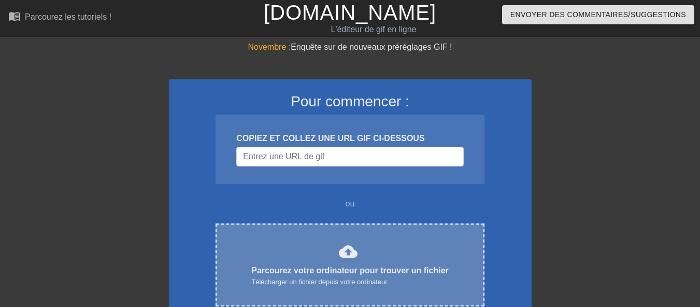
click at [353, 261] on div "cloud_upload Parcourez votre ordinateur pour trouver un fichier Télécharger un …" at bounding box center [349, 265] width 225 height 46
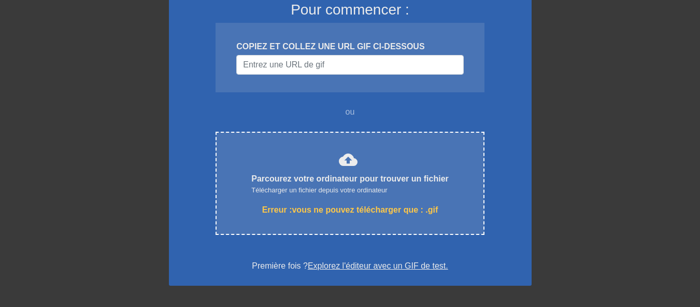
scroll to position [89, 0]
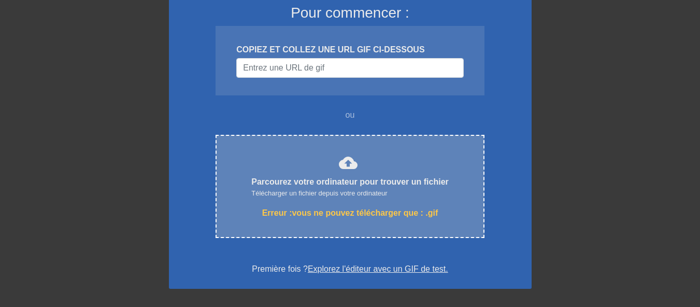
click at [277, 178] on font "Parcourez votre ordinateur pour trouver un fichier" at bounding box center [349, 181] width 197 height 9
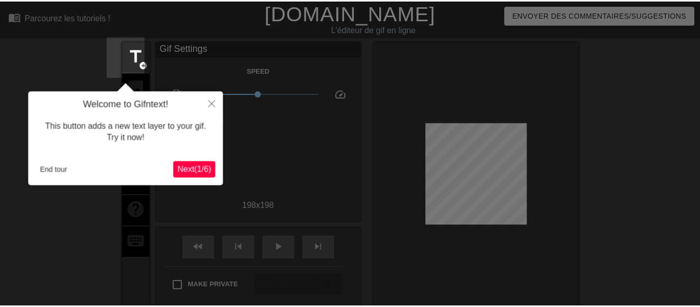
scroll to position [25, 0]
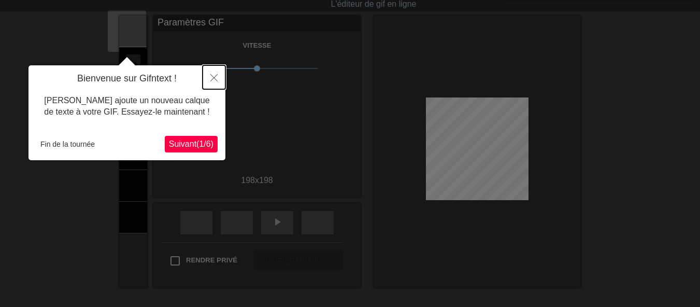
click at [216, 76] on icon "Fermer" at bounding box center [213, 77] width 7 height 7
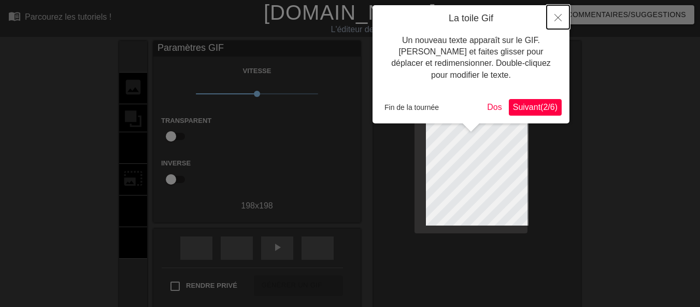
click at [558, 19] on icon "Fermer" at bounding box center [557, 17] width 7 height 7
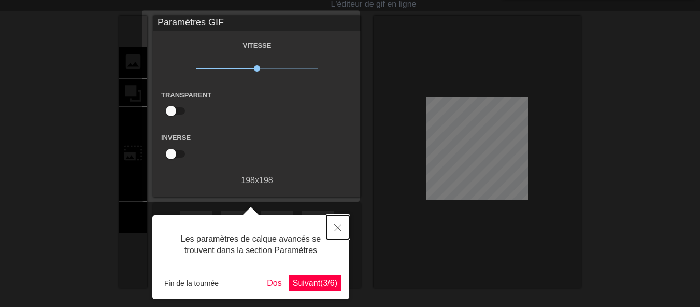
click at [338, 227] on icon "Fermer" at bounding box center [337, 227] width 7 height 7
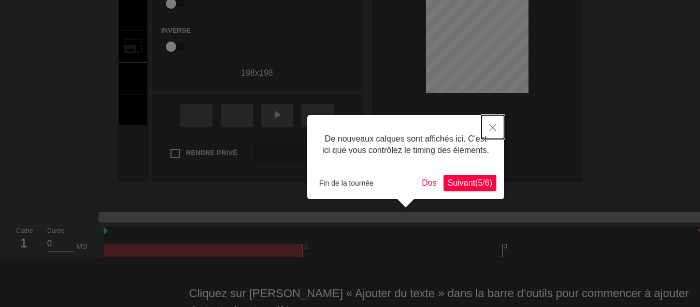
click at [493, 130] on icon "Fermer" at bounding box center [492, 127] width 7 height 7
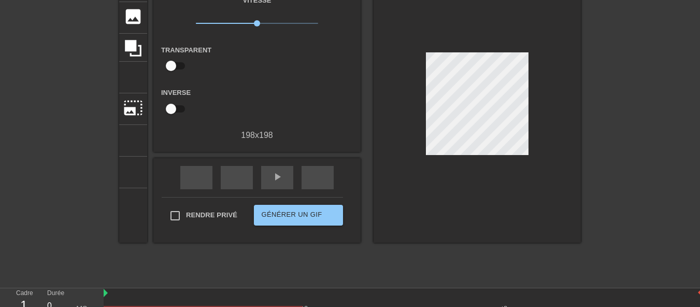
scroll to position [72, 0]
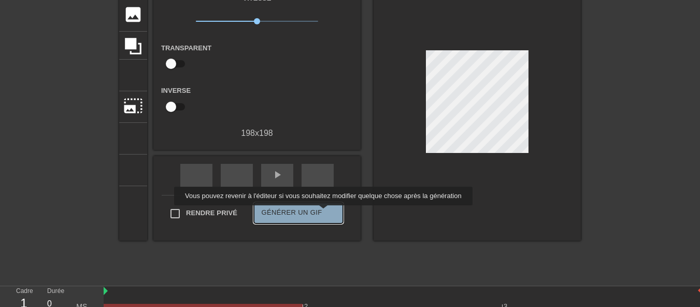
click at [325, 212] on font "double_flèche" at bounding box center [402, 213] width 155 height 12
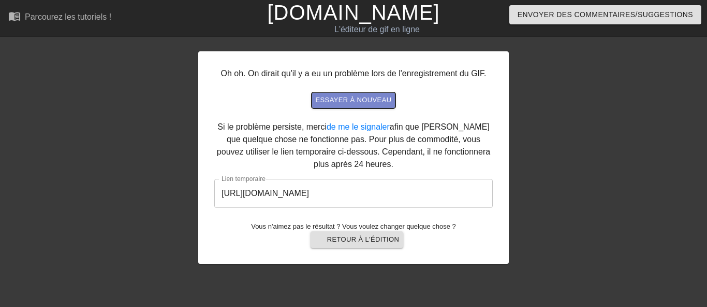
click at [334, 102] on font "essayer à nouveau" at bounding box center [354, 100] width 76 height 8
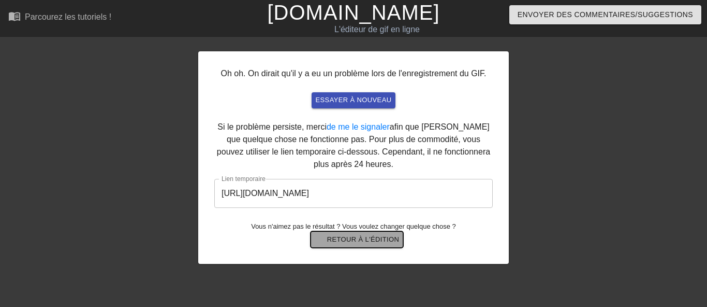
click at [336, 241] on font "Retour à l'édition" at bounding box center [363, 239] width 72 height 8
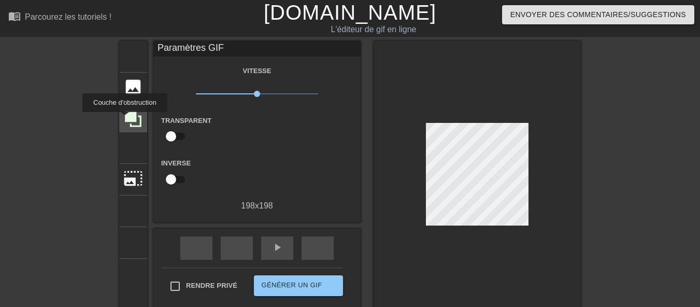
click at [125, 119] on icon at bounding box center [133, 118] width 17 height 17
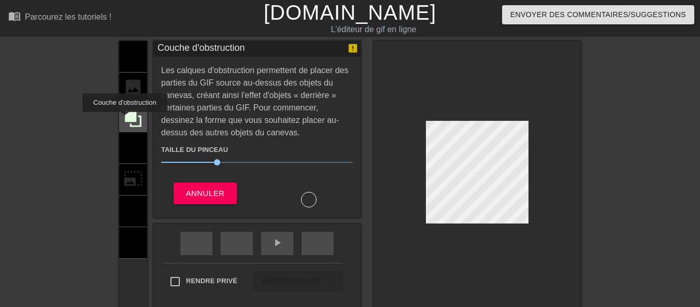
click at [125, 119] on icon at bounding box center [133, 118] width 17 height 17
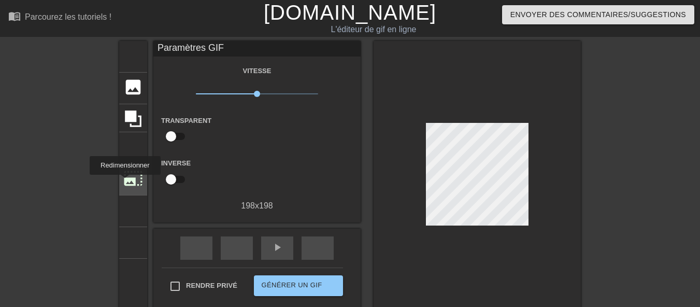
click at [124, 182] on font "photo_size_select_large" at bounding box center [133, 178] width 20 height 20
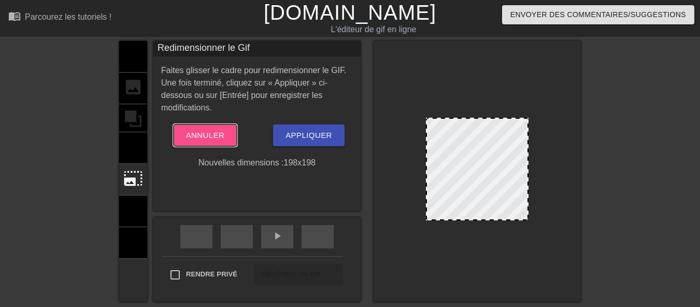
click at [192, 138] on font "Annuler" at bounding box center [205, 134] width 39 height 9
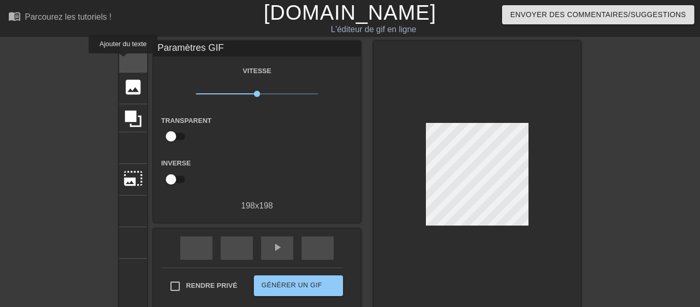
click at [123, 61] on font "titre" at bounding box center [172, 56] width 98 height 20
click at [129, 57] on font "titre" at bounding box center [172, 56] width 98 height 20
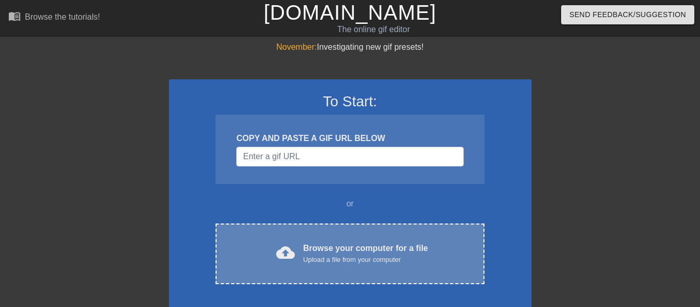
click at [311, 245] on div "Browse your computer for a file Upload a file from your computer" at bounding box center [365, 253] width 125 height 23
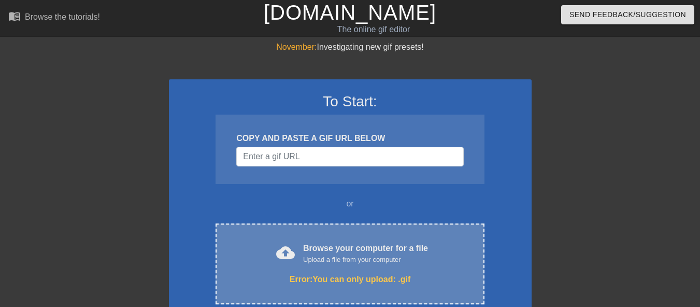
click at [316, 259] on div "Upload a file from your computer" at bounding box center [365, 259] width 125 height 10
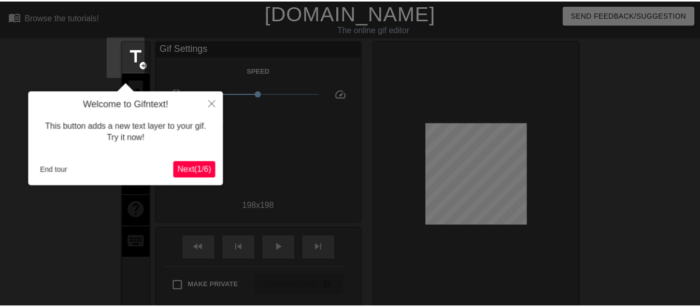
scroll to position [25, 0]
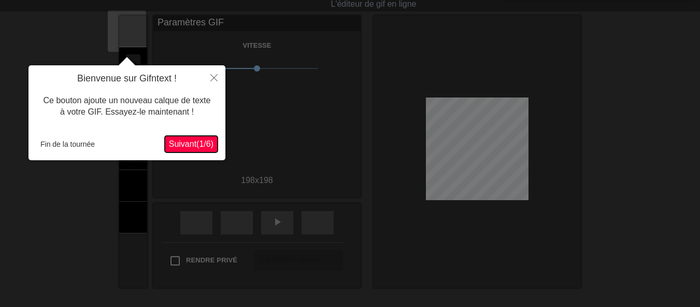
click at [173, 141] on font "Suivant" at bounding box center [182, 143] width 27 height 9
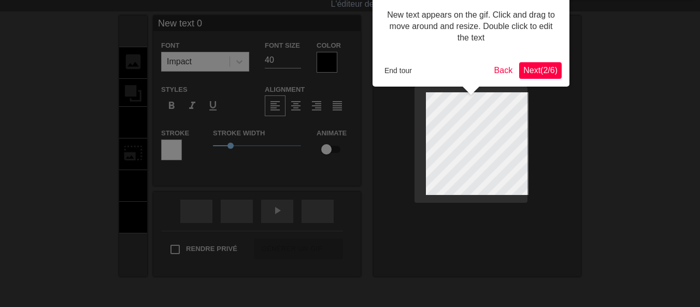
scroll to position [0, 0]
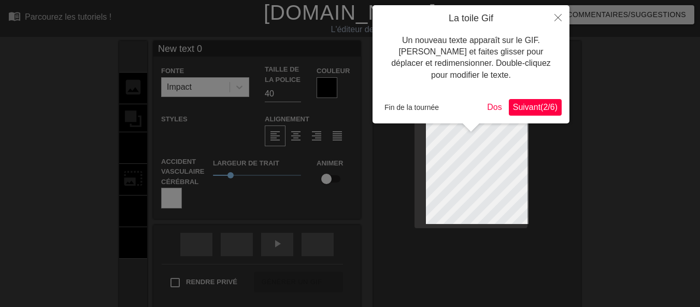
click at [513, 110] on font "Suivant" at bounding box center [526, 107] width 27 height 9
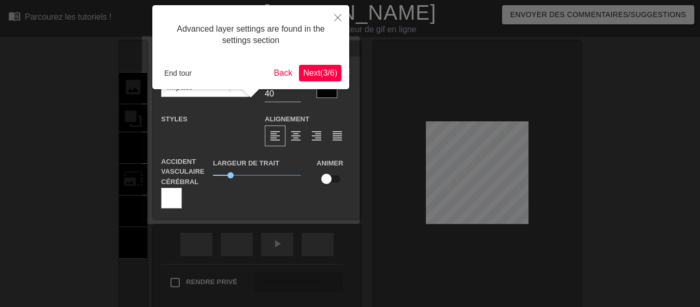
scroll to position [25, 0]
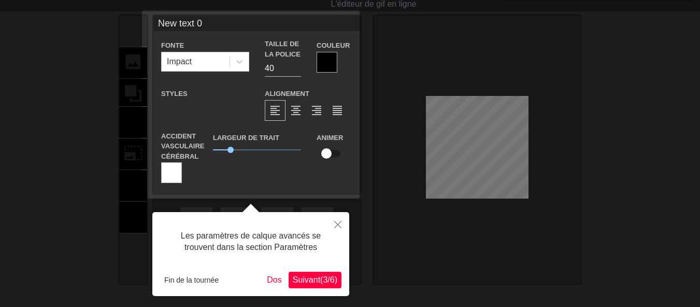
click at [327, 276] on font "/" at bounding box center [328, 279] width 2 height 9
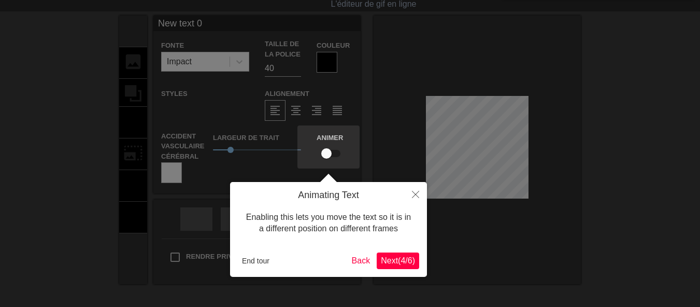
scroll to position [0, 0]
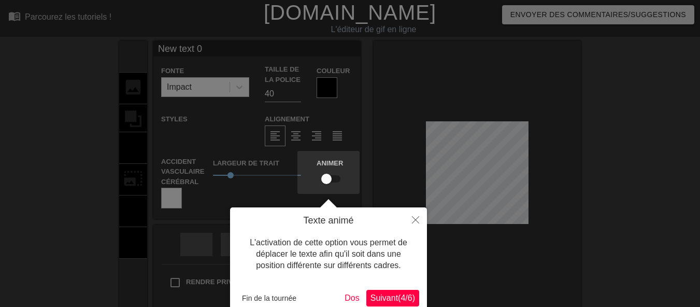
click at [380, 296] on font "Suivant" at bounding box center [383, 297] width 27 height 9
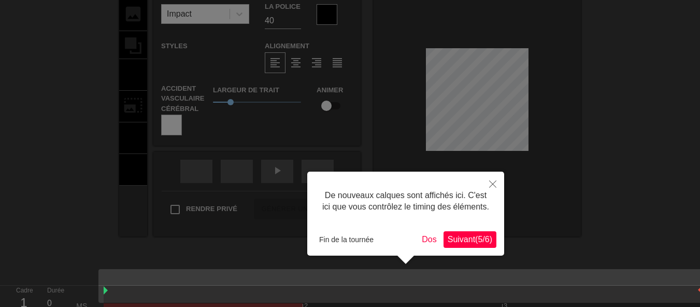
click at [456, 237] on font "Suivant" at bounding box center [460, 239] width 27 height 9
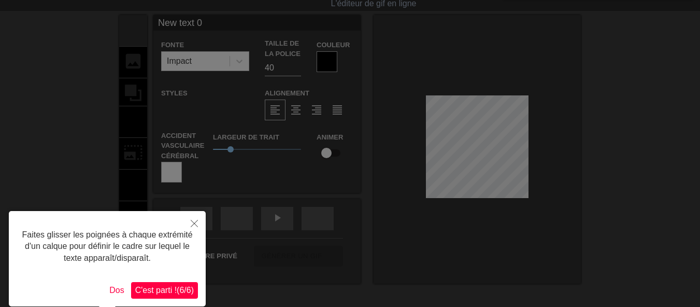
scroll to position [0, 0]
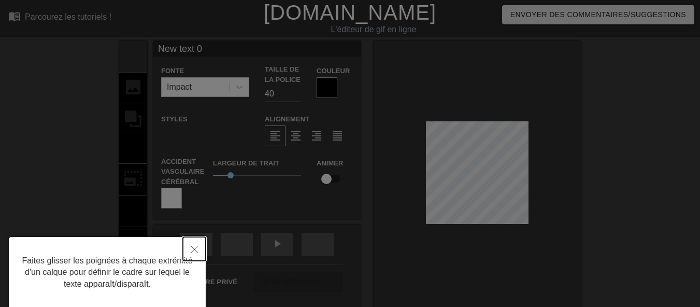
click at [195, 250] on icon "Fermer" at bounding box center [194, 248] width 7 height 7
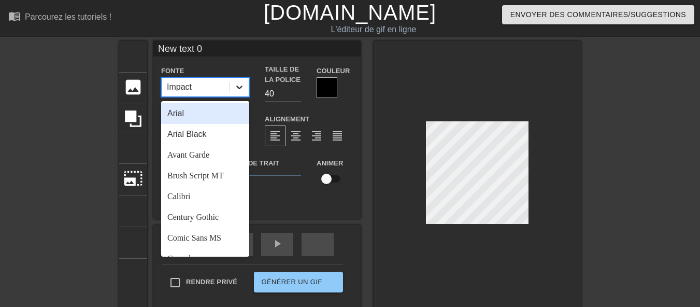
click at [238, 91] on icon at bounding box center [239, 87] width 10 height 10
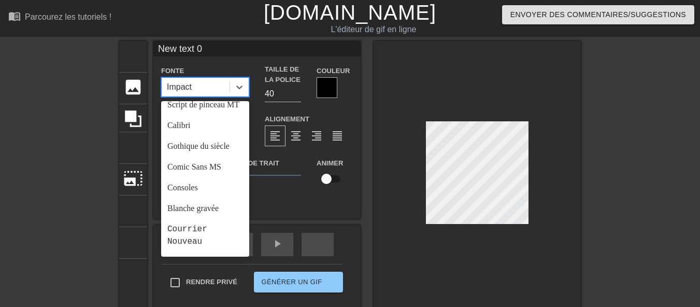
scroll to position [66, 0]
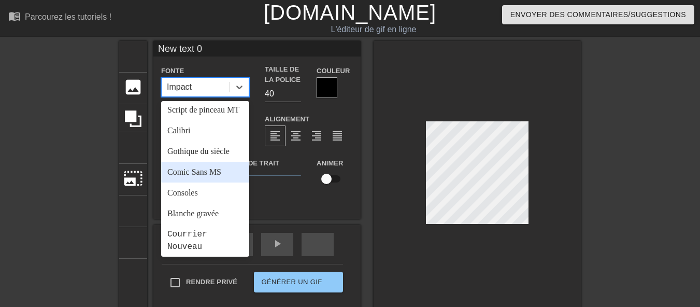
click at [203, 176] on font "Comic Sans MS" at bounding box center [194, 171] width 54 height 9
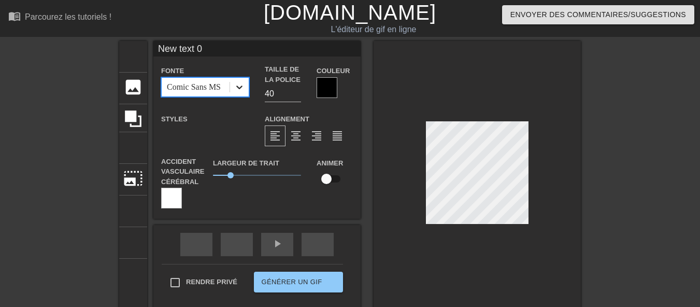
click at [234, 86] on icon at bounding box center [239, 87] width 10 height 10
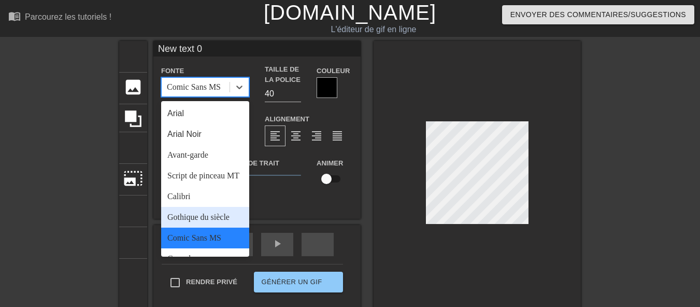
click at [193, 221] on font "Gothique du siècle" at bounding box center [198, 216] width 62 height 9
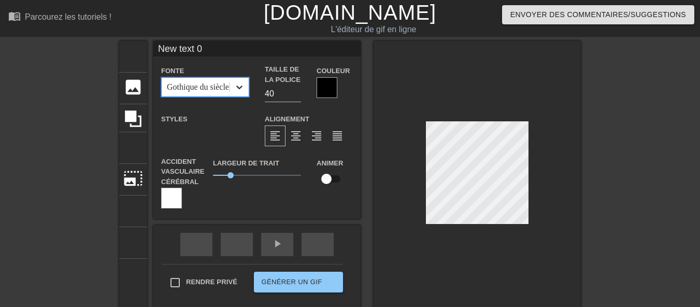
click at [234, 85] on icon at bounding box center [239, 87] width 10 height 10
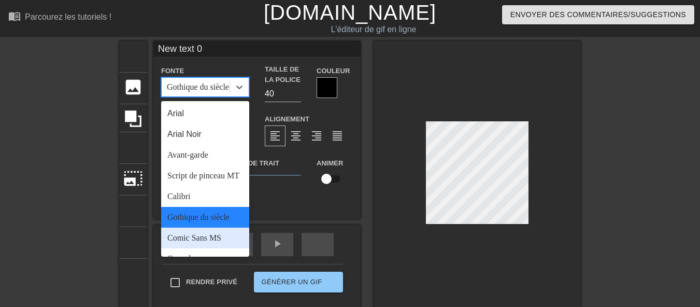
click at [201, 242] on font "Comic Sans MS" at bounding box center [194, 237] width 54 height 9
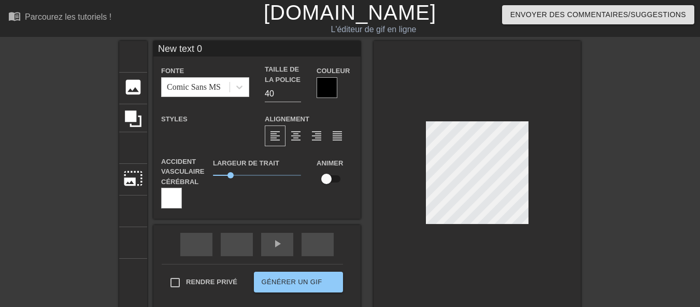
scroll to position [1, 1]
type input "New text"
type textarea "New text"
type input "New text"
type textarea "New text"
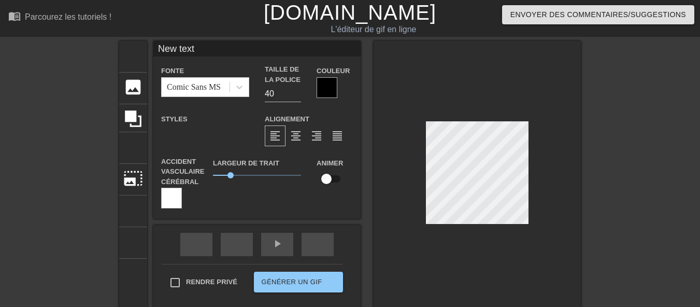
type input "New tex"
type textarea "New tex"
type input "New te"
type textarea "New te"
type input "New t"
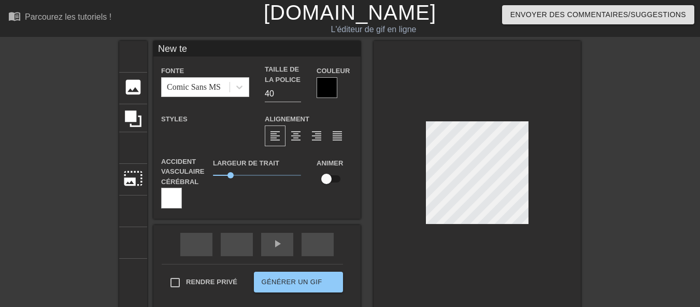
type textarea "New t"
type input "New"
type textarea "New"
type input "New"
type textarea "New"
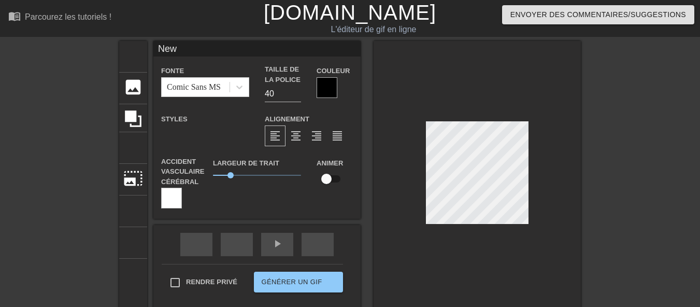
type input "Ne"
type textarea "Ne"
type input "N"
type textarea "N"
type input "C"
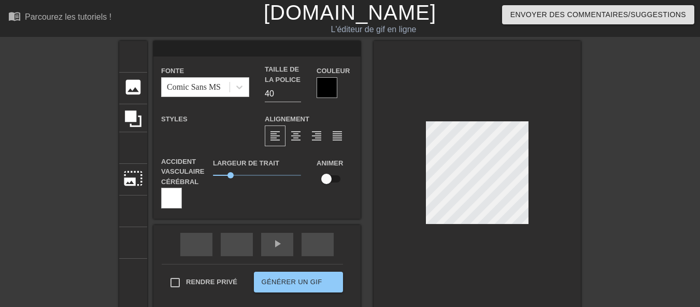
type textarea "C"
type input "Cl"
type textarea "Cl"
type input "Clo"
type textarea "Clo"
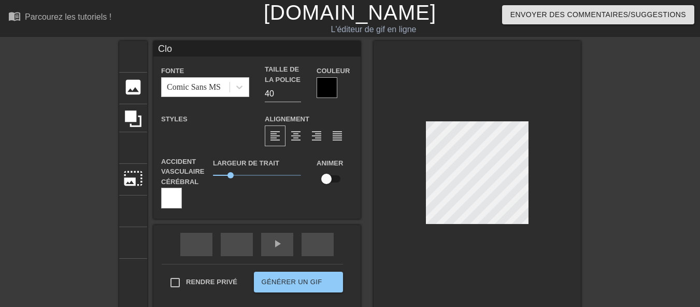
type input "Cloc"
type textarea "Cloc"
type input "Cloch"
type textarea "Cloch"
type input "Cloche"
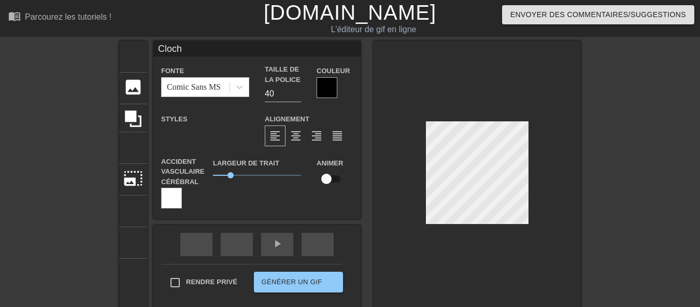
type textarea "Cloche"
type input "Clochet"
type textarea "Clochet"
type input "Clochett"
type textarea "Clochett"
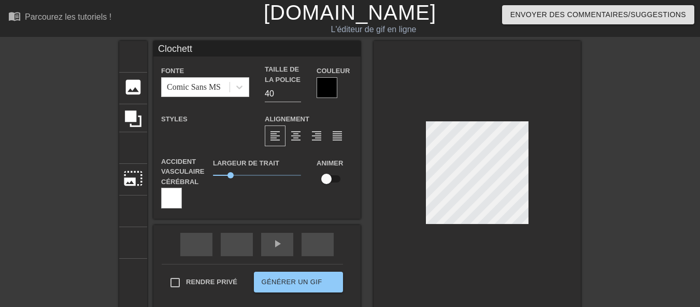
type input "Clochette"
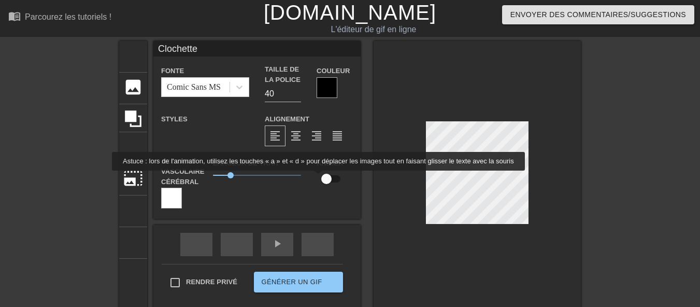
type textarea "Clochette"
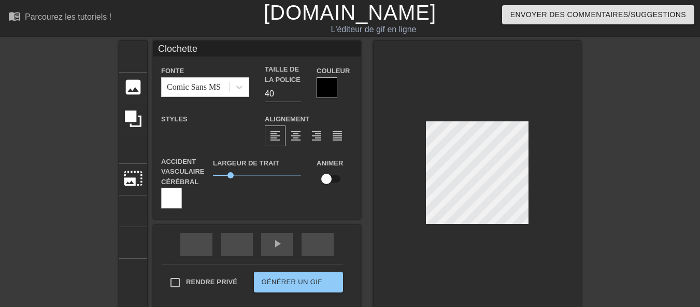
drag, startPoint x: 317, startPoint y: 178, endPoint x: 342, endPoint y: 177, distance: 24.4
click at [342, 177] on div "Animer" at bounding box center [335, 172] width 52 height 33
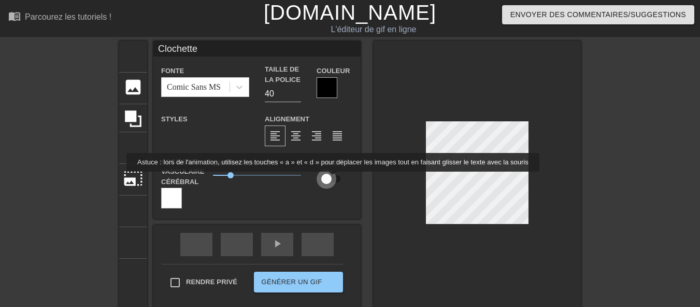
click at [329, 179] on input "checkbox" at bounding box center [326, 179] width 59 height 20
click at [329, 179] on input "checkbox" at bounding box center [336, 179] width 59 height 20
checkbox input "false"
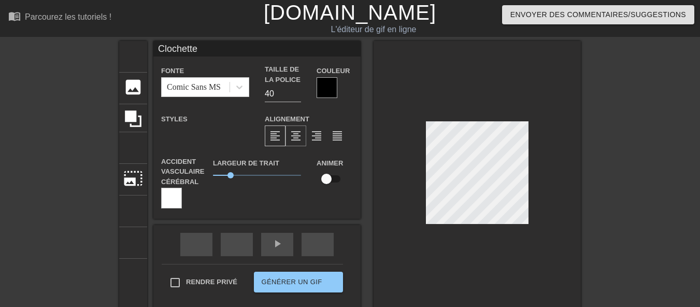
click at [289, 138] on font "format_align_center" at bounding box center [295, 135] width 12 height 12
